Goal: Information Seeking & Learning: Learn about a topic

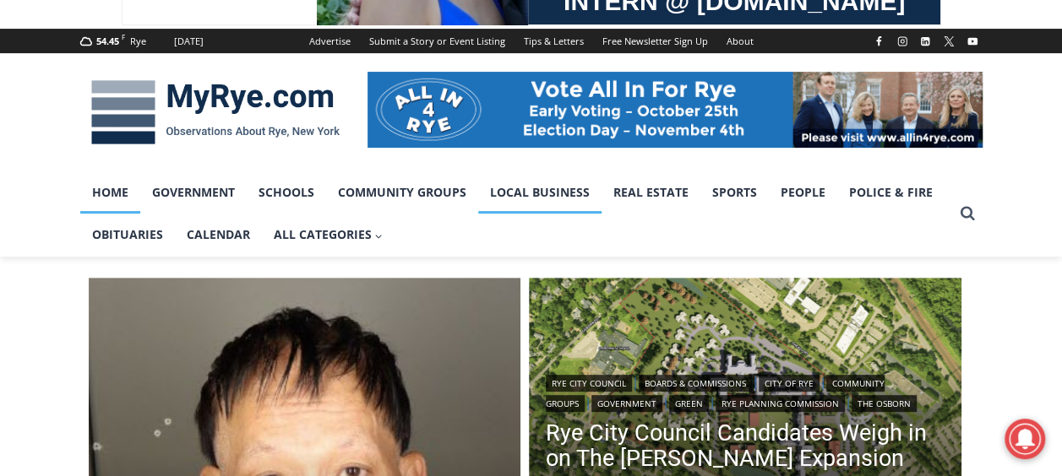
scroll to position [382, 0]
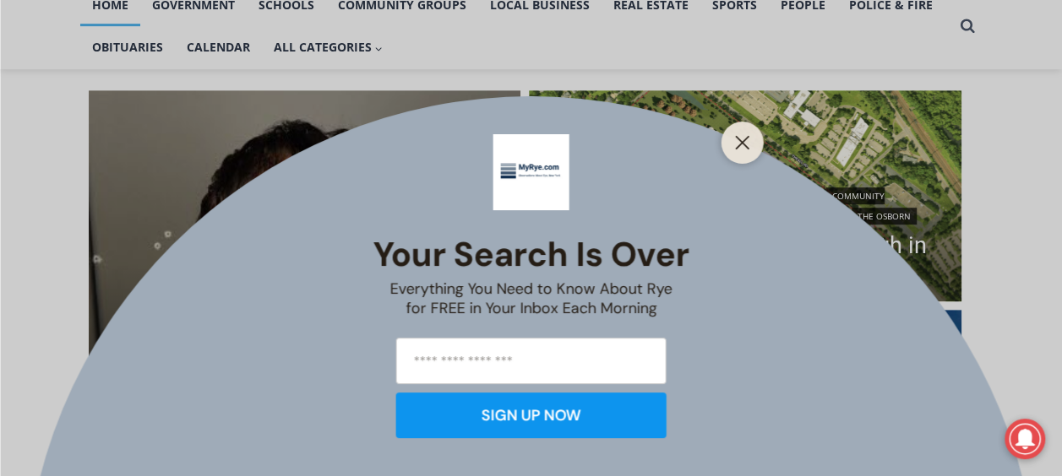
click at [707, 251] on div "Your Search is Over Everything You Need to Know About Rye for FREE in Your Inbo…" at bounding box center [531, 238] width 1062 height 476
click at [741, 160] on div at bounding box center [742, 143] width 42 height 42
click at [747, 139] on line "Close" at bounding box center [742, 143] width 12 height 12
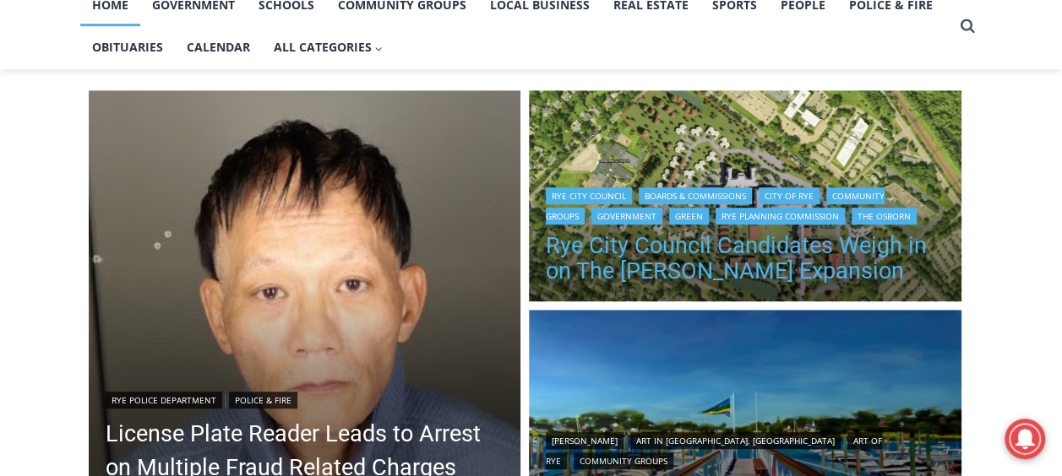
click at [666, 238] on link "Rye City Council Candidates Weigh in on The [PERSON_NAME] Expansion" at bounding box center [745, 258] width 399 height 51
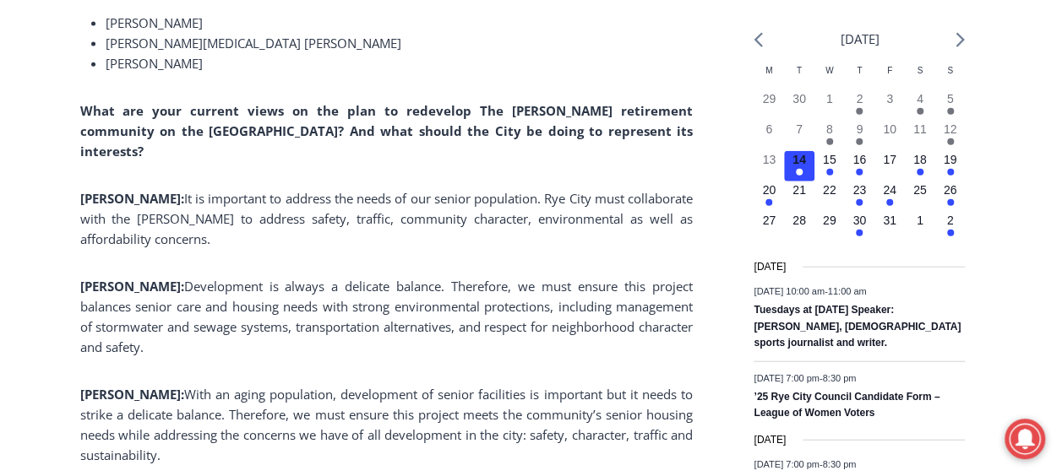
scroll to position [1969, 0]
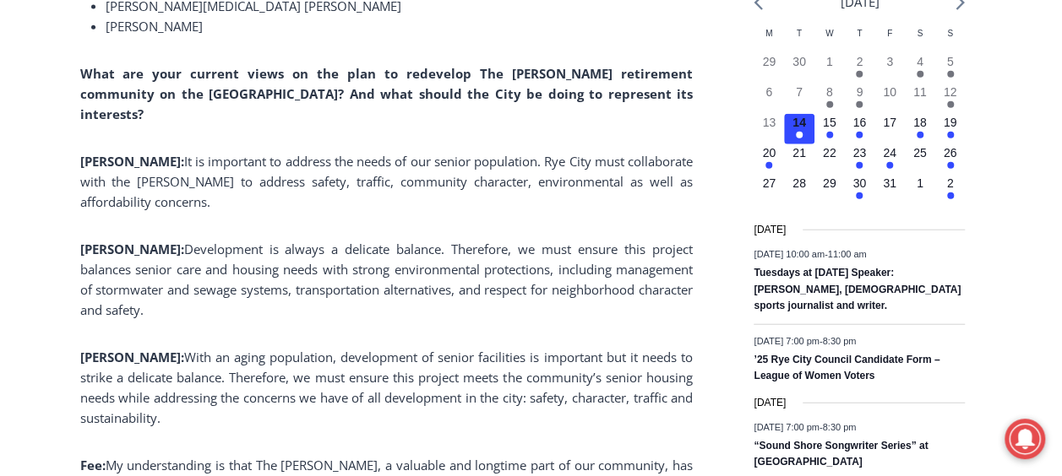
click at [565, 282] on p "[PERSON_NAME]: Development is always a delicate balance. Therefore, we must ens…" at bounding box center [386, 279] width 612 height 81
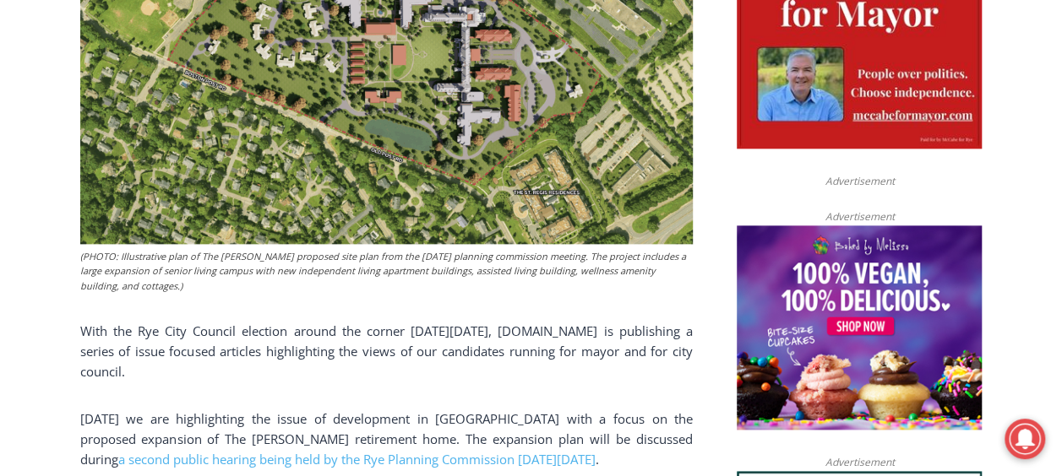
scroll to position [915, 0]
